Goal: Use online tool/utility: Use online tool/utility

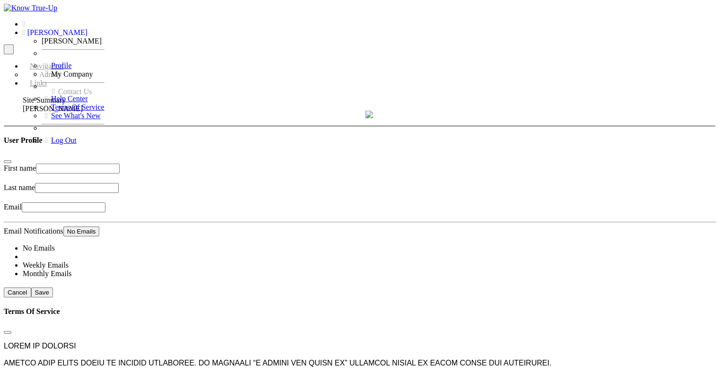
type input "[PERSON_NAME] (Bear) [PERSON_NAME]"
type input "[DATE]"
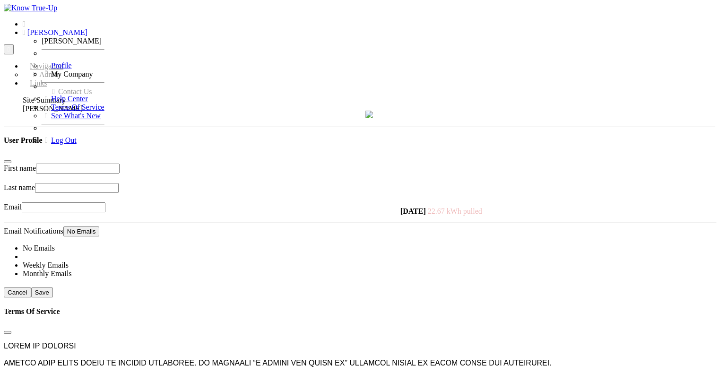
type input "[DATE]"
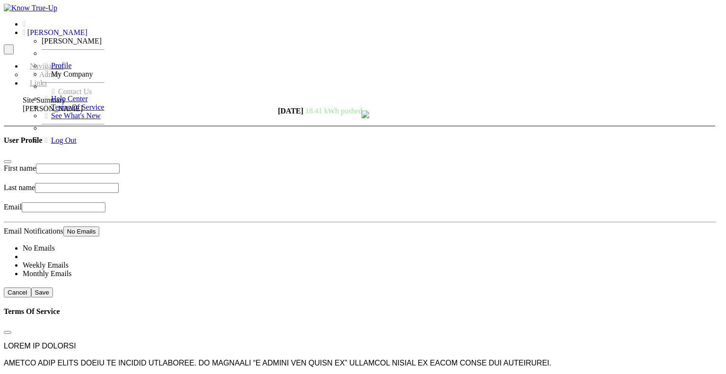
type input "[DATE]"
